Goal: Find specific page/section: Find specific page/section

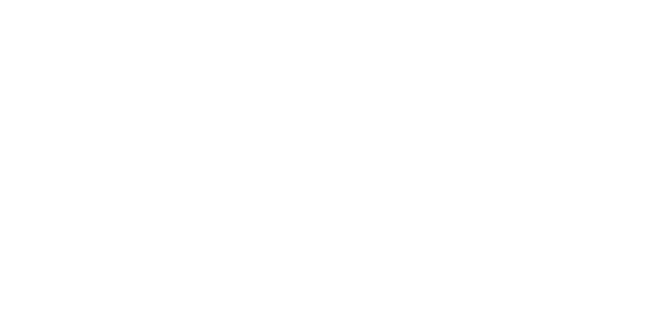
click at [312, 0] on html at bounding box center [329, 0] width 658 height 0
